Goal: Information Seeking & Learning: Learn about a topic

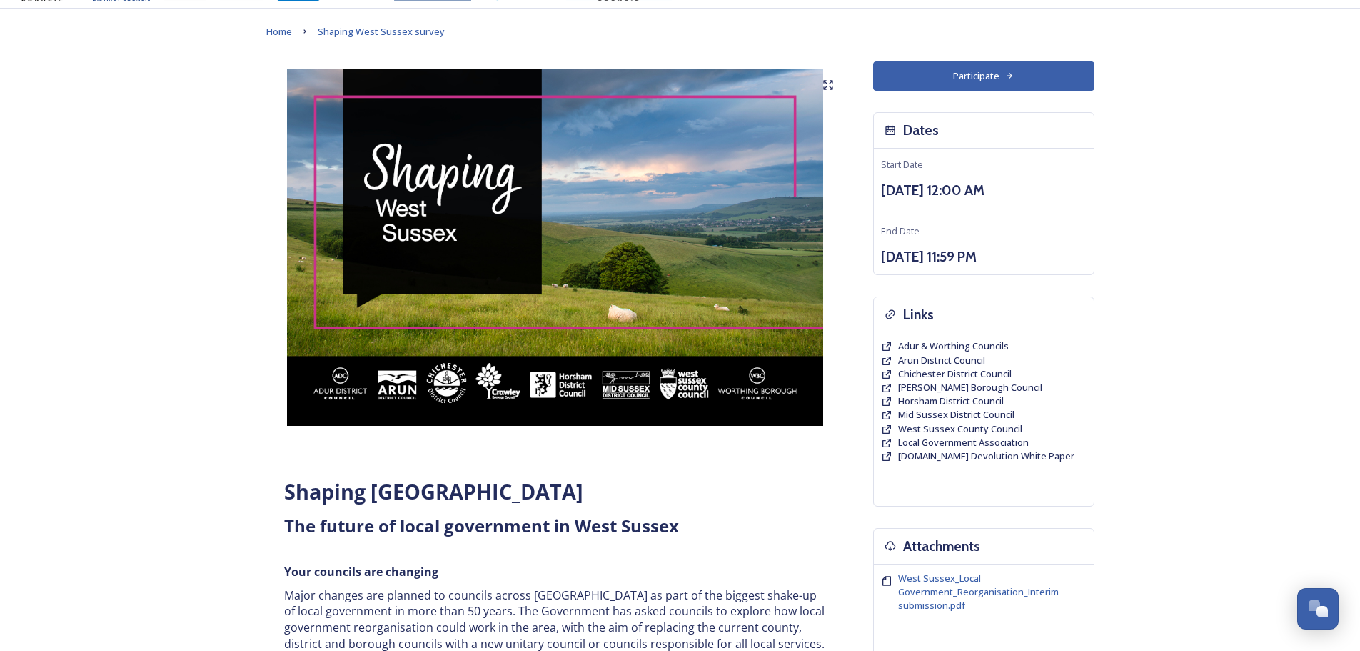
scroll to position [143, 0]
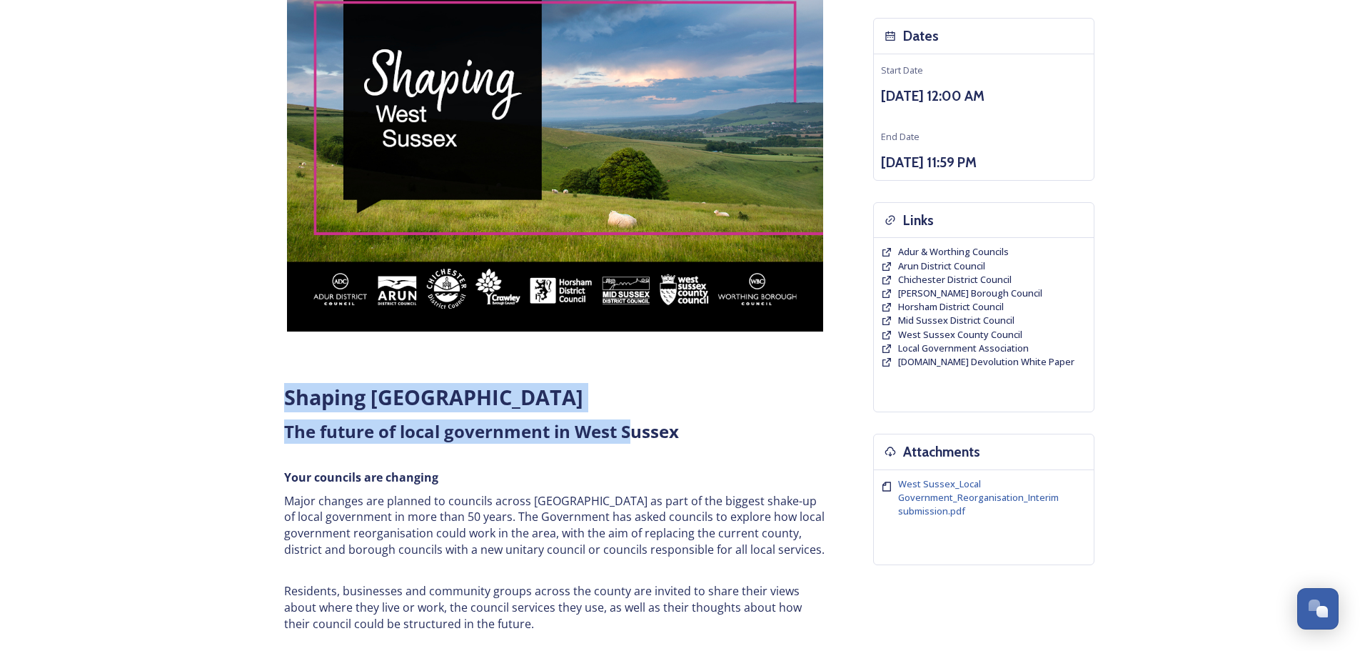
drag, startPoint x: 283, startPoint y: 391, endPoint x: 633, endPoint y: 433, distance: 351.7
click at [633, 433] on div "Shaping [GEOGRAPHIC_DATA] ﻿﻿﻿The future of local government in [GEOGRAPHIC_DATA…" at bounding box center [555, 536] width 564 height 324
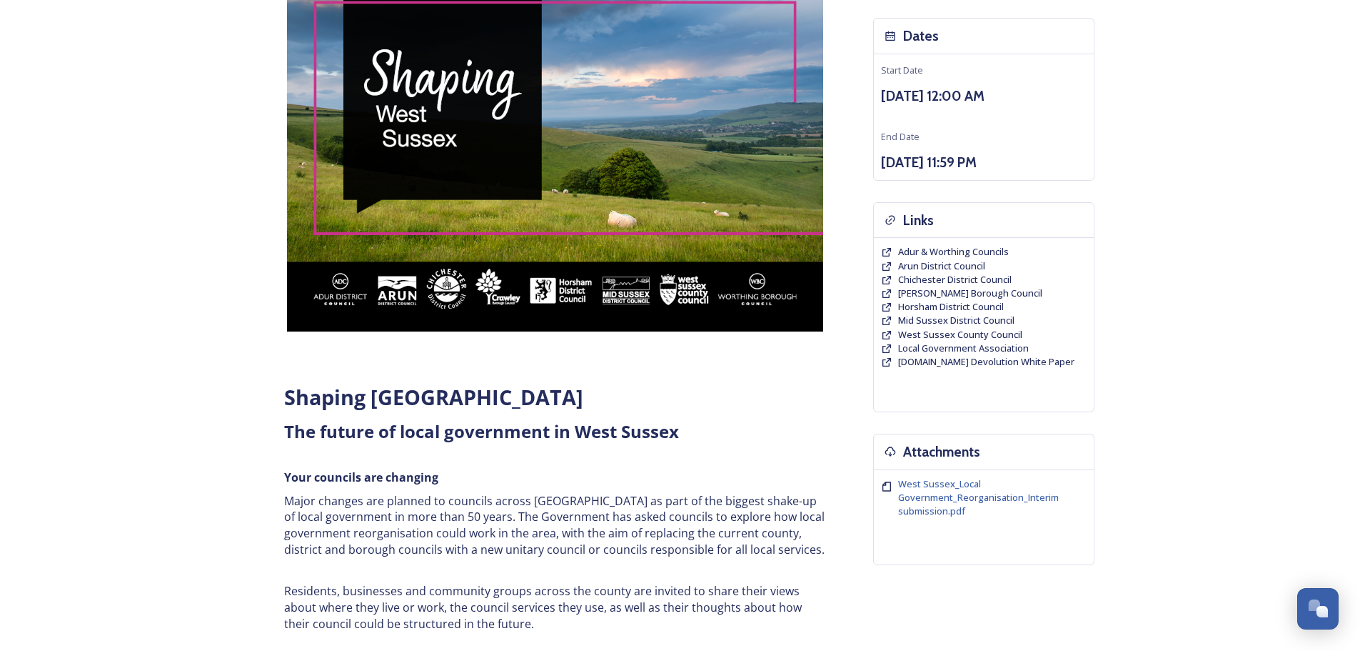
click at [502, 525] on p "Major changes are planned to councils across [GEOGRAPHIC_DATA] as part of the b…" at bounding box center [555, 525] width 543 height 65
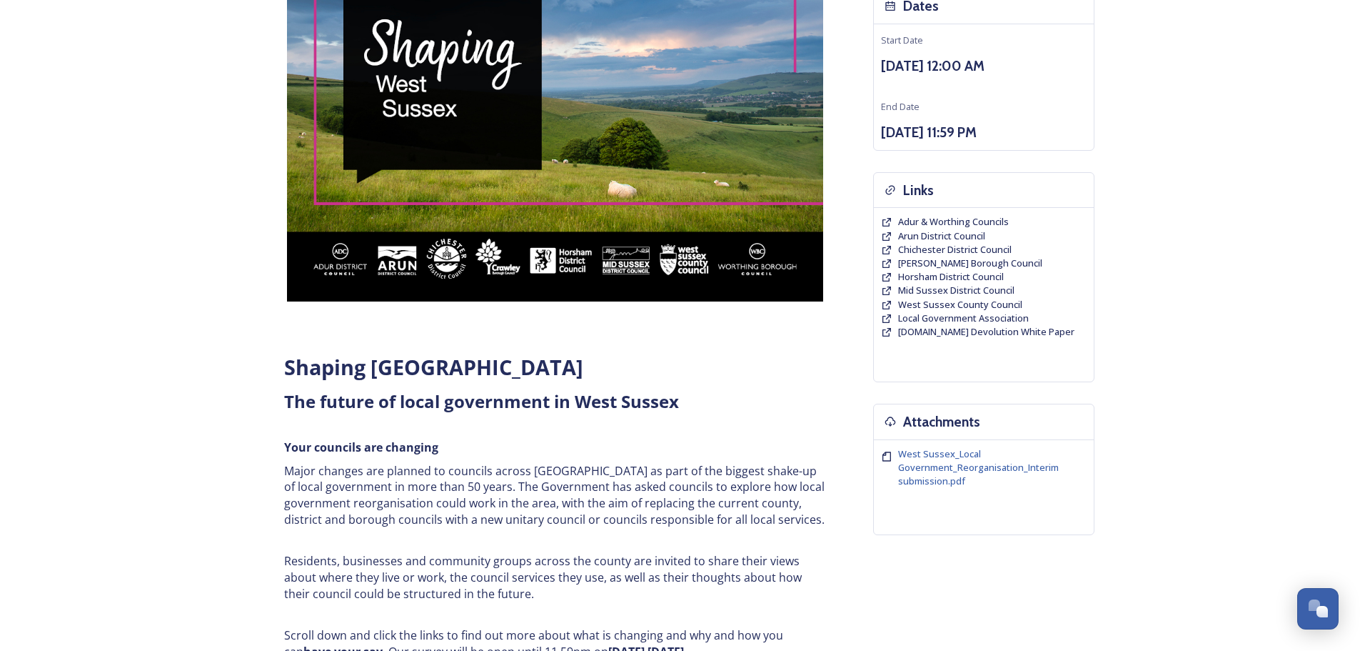
scroll to position [286, 0]
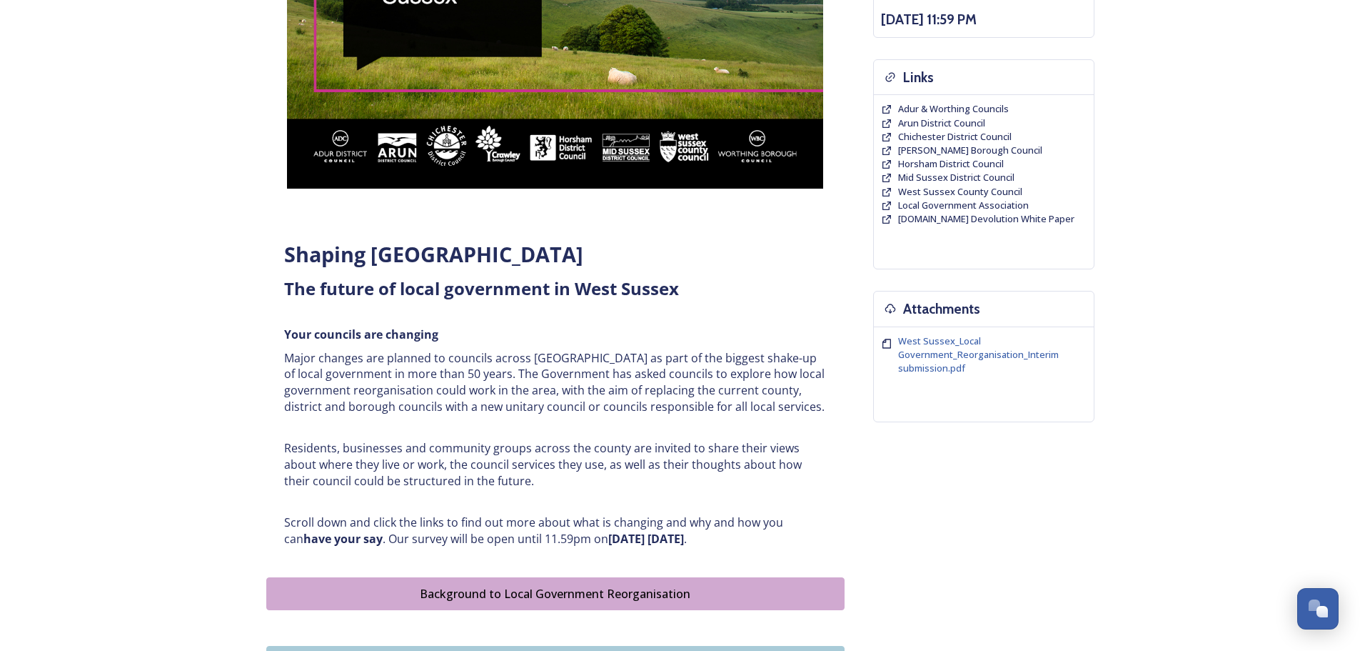
drag, startPoint x: 283, startPoint y: 250, endPoint x: 827, endPoint y: 526, distance: 610.0
click at [828, 534] on div "Shaping [GEOGRAPHIC_DATA] ﻿﻿﻿The future of local government in [GEOGRAPHIC_DATA…" at bounding box center [555, 393] width 564 height 324
copy div "Shaping [GEOGRAPHIC_DATA] ﻿﻿﻿The future of local government in [GEOGRAPHIC_DATA…"
click at [707, 306] on div "Shaping [GEOGRAPHIC_DATA] ﻿﻿﻿The future of local government in [GEOGRAPHIC_DATA…" at bounding box center [555, 393] width 564 height 324
